Goal: Complete application form: Complete application form

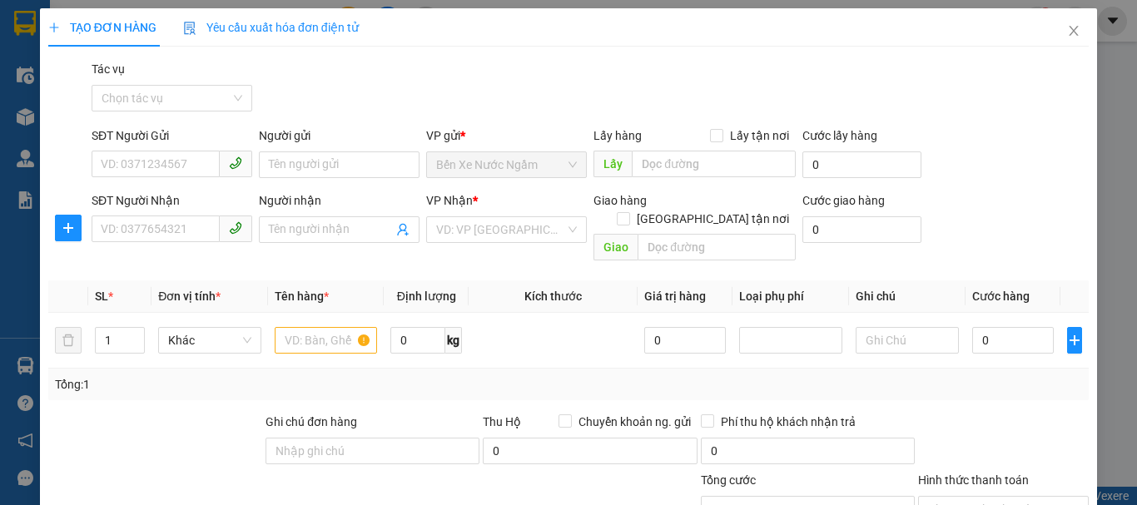
scroll to position [162, 0]
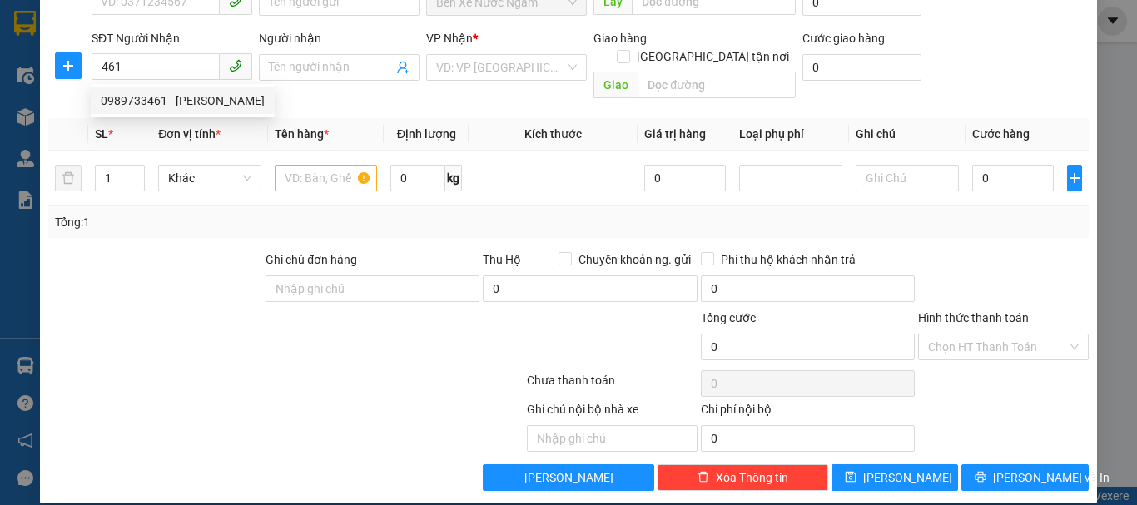
click at [200, 101] on div "0989733461 - [PERSON_NAME]" at bounding box center [183, 101] width 164 height 18
type input "0989733461"
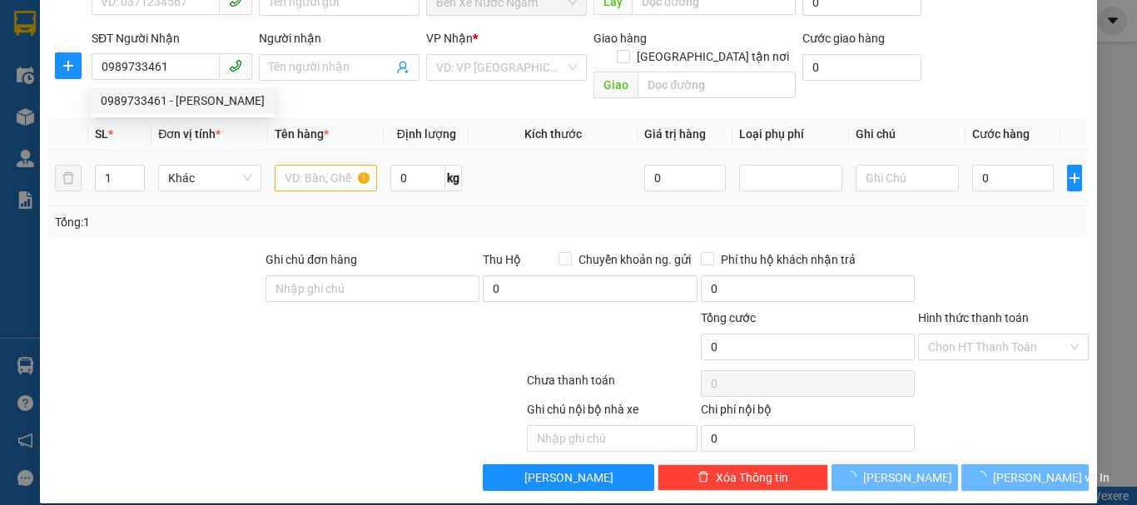
type input "anh hải"
checkbox input "true"
type input "lấy tại vp"
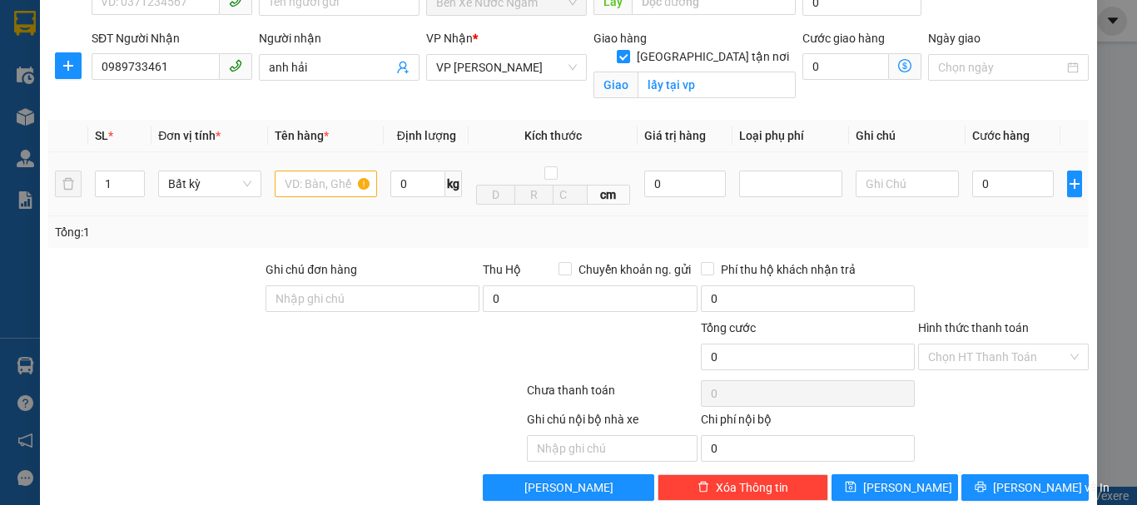
type input "0989733461"
click at [300, 181] on input "text" at bounding box center [326, 184] width 103 height 27
type input "hồ sơ"
click at [981, 187] on input "0" at bounding box center [1013, 184] width 82 height 27
type input "5"
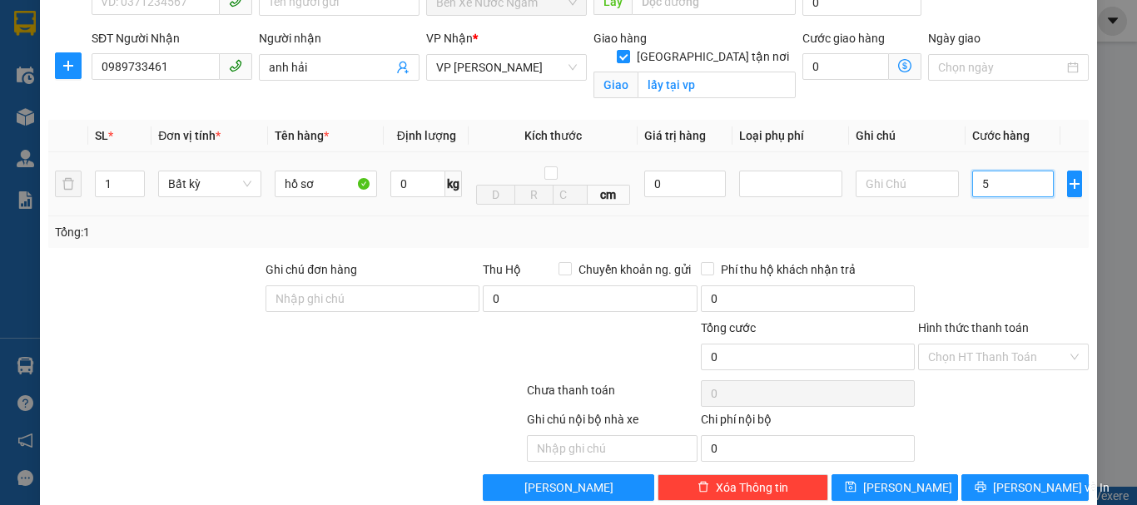
type input "5"
click at [979, 187] on input "5" at bounding box center [1013, 184] width 82 height 27
type input "4"
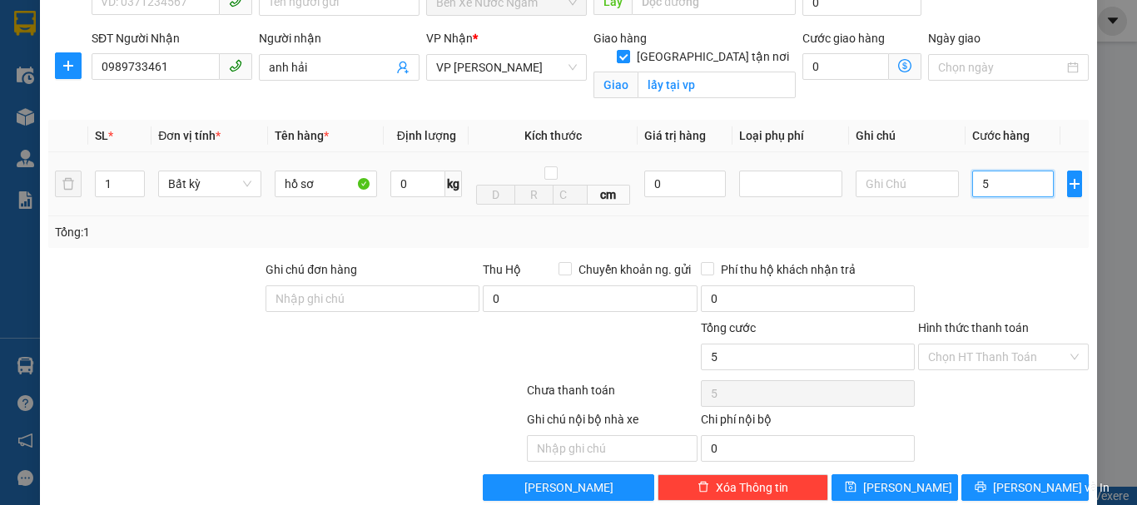
type input "4"
type input "40"
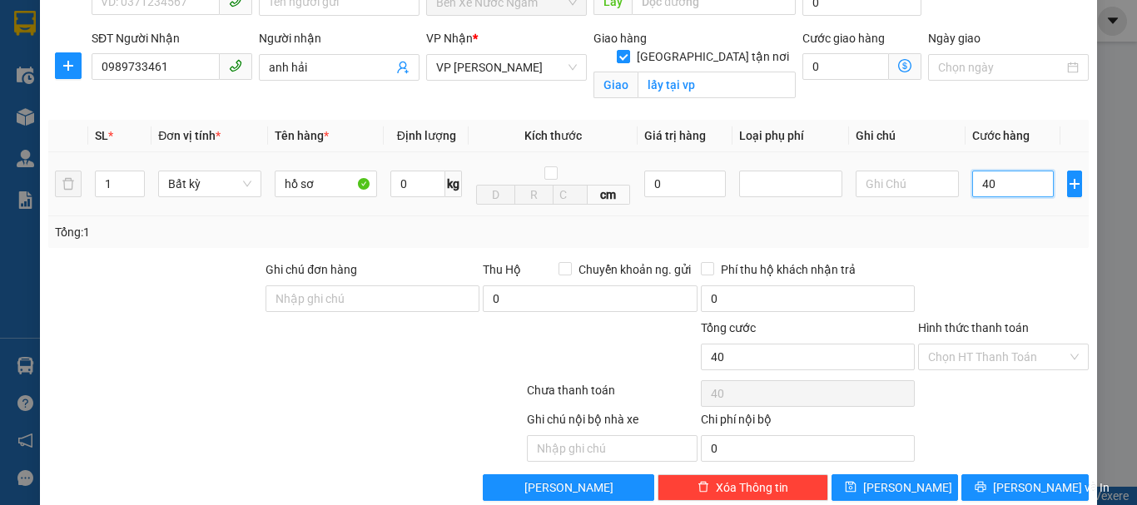
type input "400"
type input "4.000"
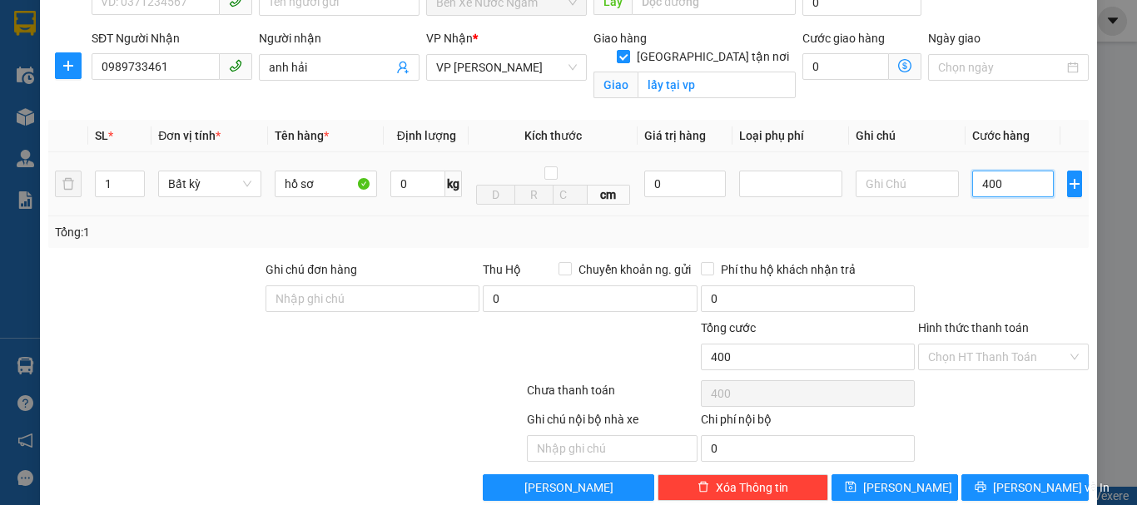
type input "4.000"
type input "40.000"
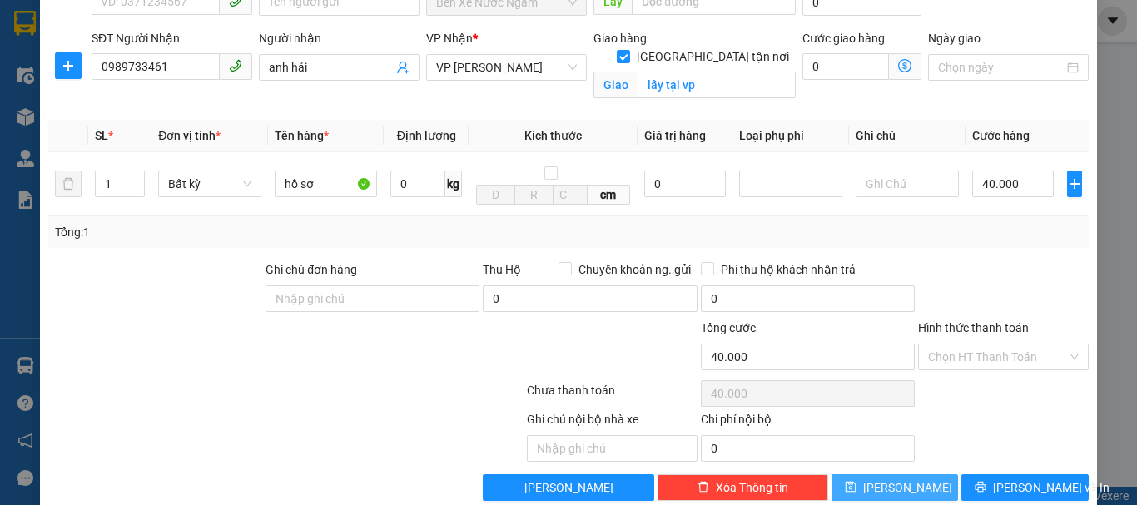
click at [909, 481] on button "[PERSON_NAME]" at bounding box center [894, 487] width 127 height 27
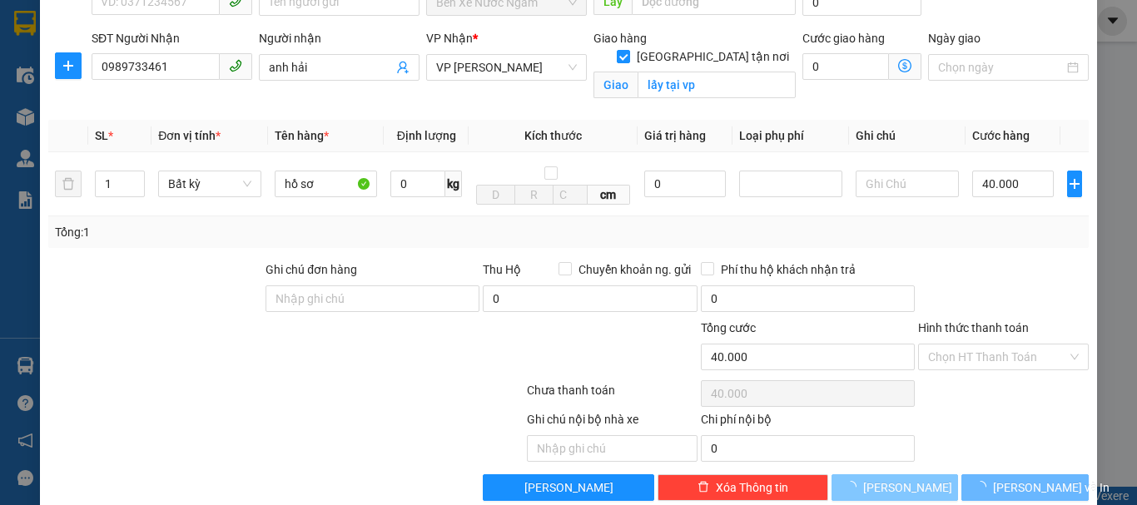
checkbox input "false"
type input "0"
